Goal: Transaction & Acquisition: Purchase product/service

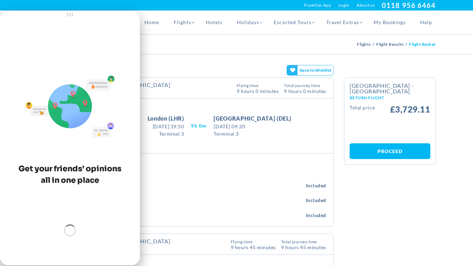
click at [179, 45] on div "Flight Basket Flights Flight Results Flight Basket" at bounding box center [236, 45] width 409 height 20
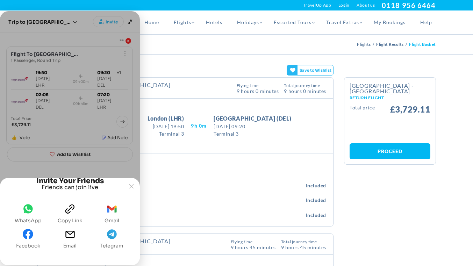
click at [184, 40] on div "Flight Basket Flights Flight Results Flight Basket" at bounding box center [236, 45] width 409 height 20
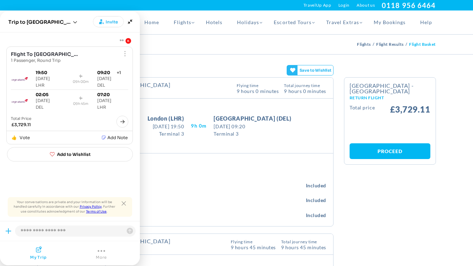
click at [184, 40] on div "Flight Basket Flights Flight Results Flight Basket" at bounding box center [236, 45] width 409 height 20
click at [386, 211] on div "Flight Details Calendar BACK TO RESULTS [GEOGRAPHIC_DATA] - [GEOGRAPHIC_DATA] O…" at bounding box center [236, 237] width 409 height 320
click at [448, 123] on section "Flight Details Calendar BACK TO RESULTS [GEOGRAPHIC_DATA] - [GEOGRAPHIC_DATA] O…" at bounding box center [236, 233] width 473 height 357
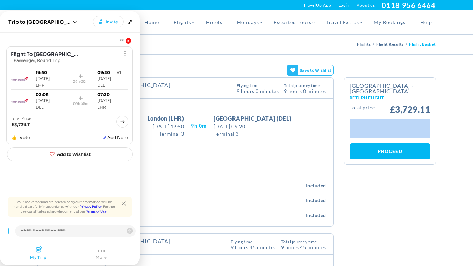
click at [448, 123] on section "Flight Details Calendar BACK TO RESULTS [GEOGRAPHIC_DATA] - [GEOGRAPHIC_DATA] O…" at bounding box center [236, 233] width 473 height 357
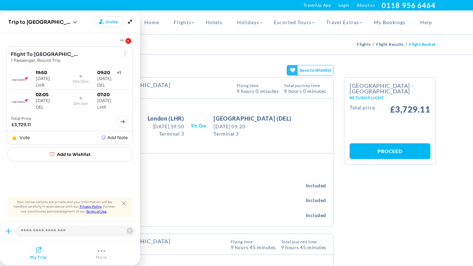
click at [421, 202] on div "Flight Details Calendar BACK TO RESULTS [GEOGRAPHIC_DATA] - [GEOGRAPHIC_DATA] O…" at bounding box center [236, 237] width 409 height 320
click at [123, 202] on icon "Close tooltip" at bounding box center [124, 203] width 4 height 4
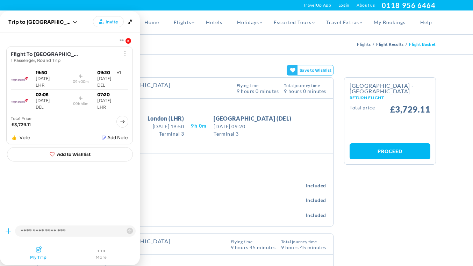
click at [152, 212] on h4 "2 checked bag" at bounding box center [179, 210] width 254 height 6
